Goal: Navigation & Orientation: Find specific page/section

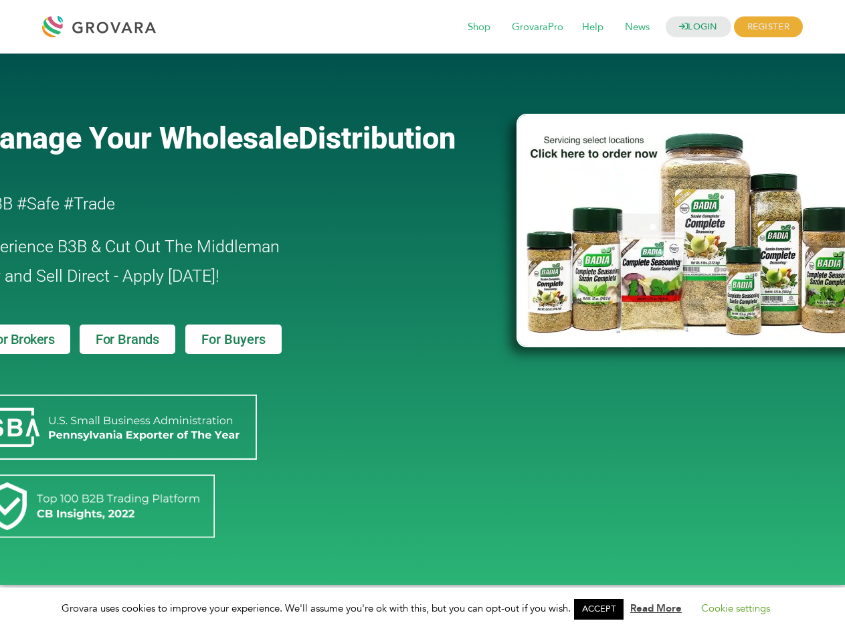
click at [603, 609] on link "ACCEPT" at bounding box center [599, 609] width 50 height 21
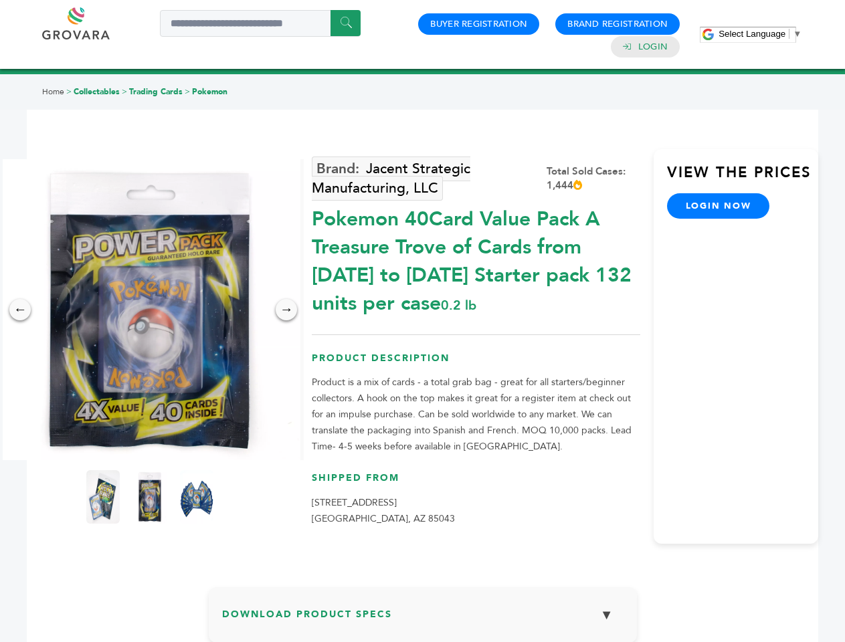
click at [760, 33] on span "Select Language" at bounding box center [752, 34] width 67 height 10
click at [150, 310] on img at bounding box center [149, 309] width 301 height 301
